Goal: Navigation & Orientation: Find specific page/section

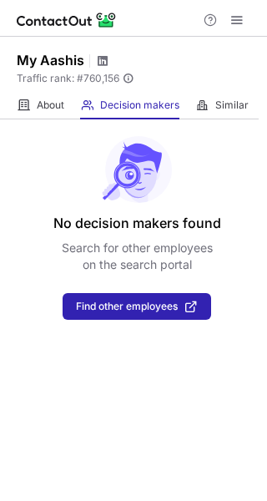
click at [104, 66] on span at bounding box center [102, 60] width 13 height 13
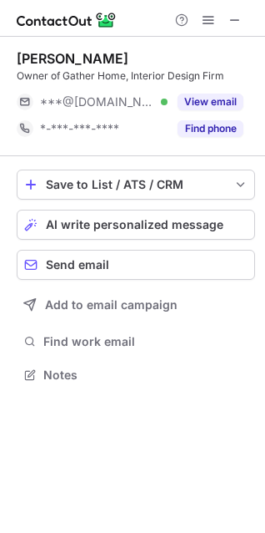
scroll to position [363, 265]
